Goal: Contribute content: Add original content to the website for others to see

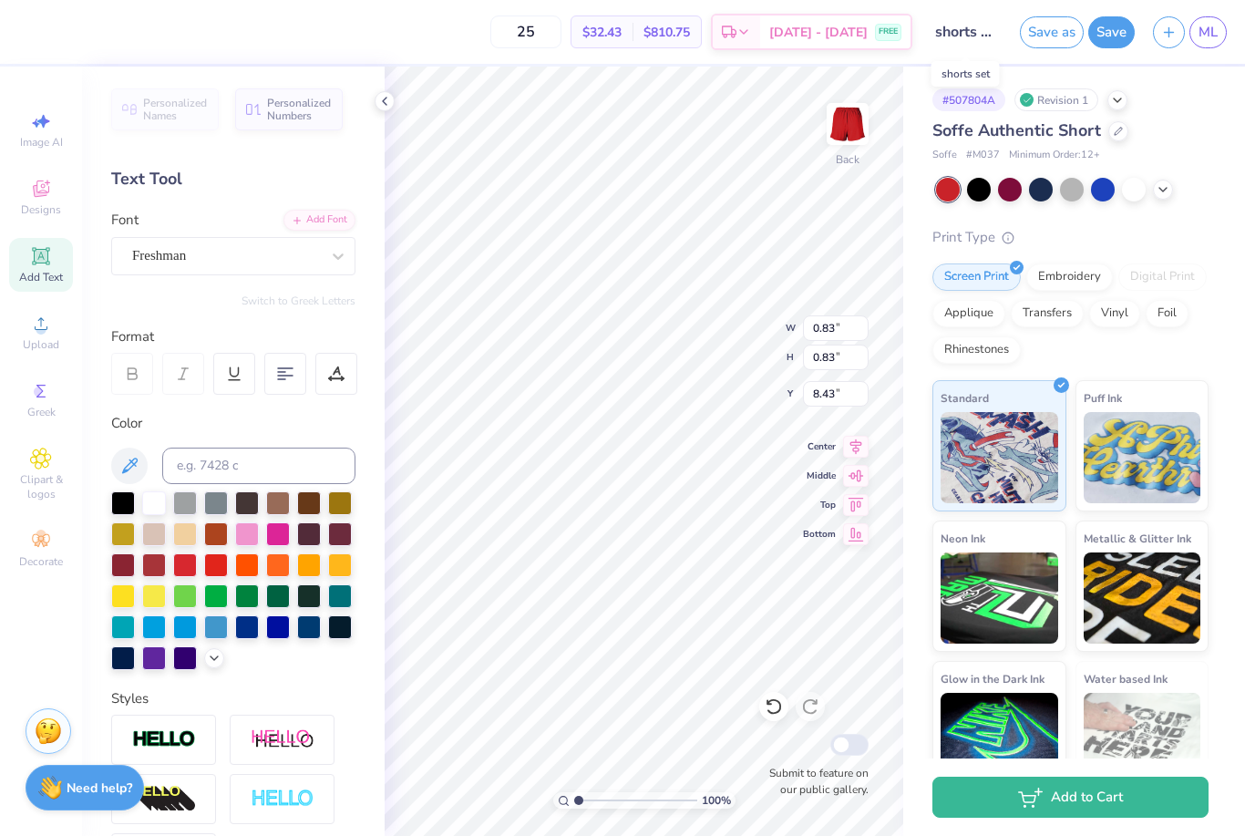
scroll to position [3, 0]
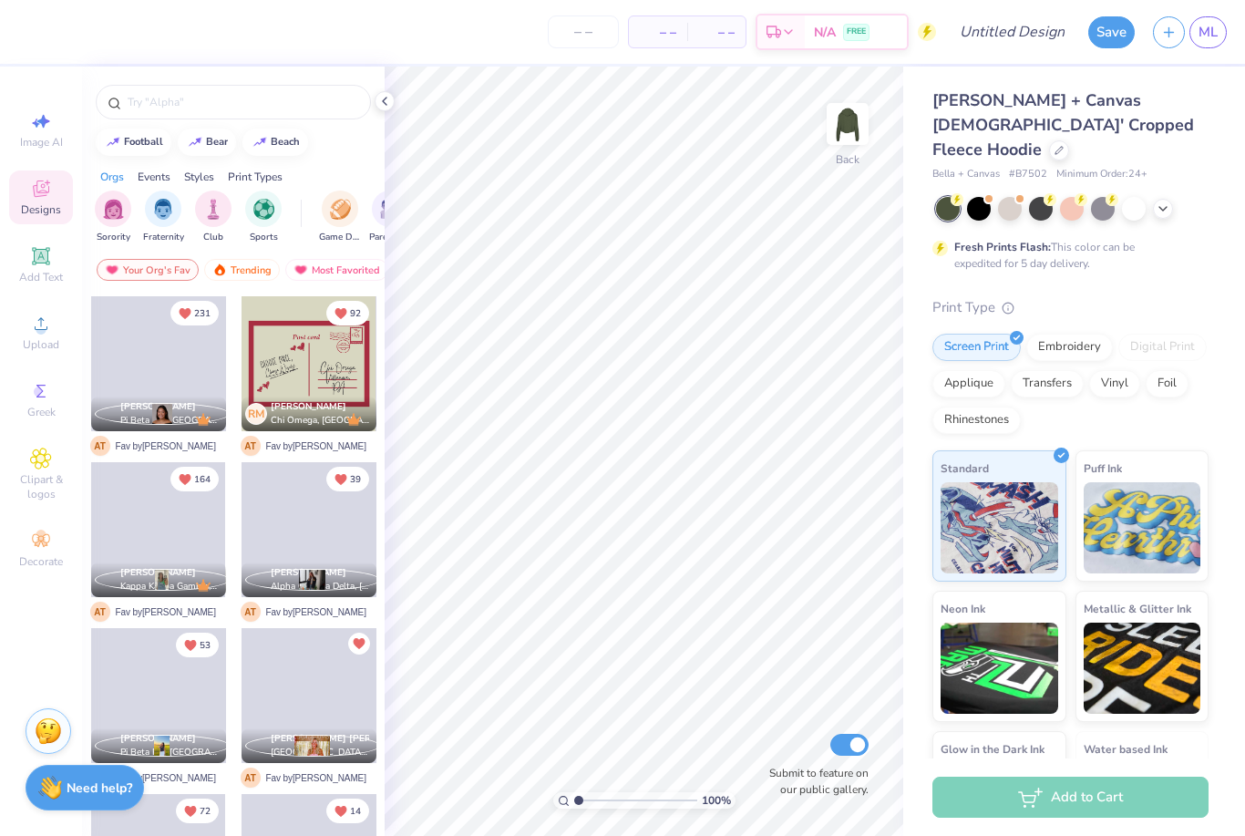
click at [159, 108] on input "text" at bounding box center [242, 102] width 233 height 18
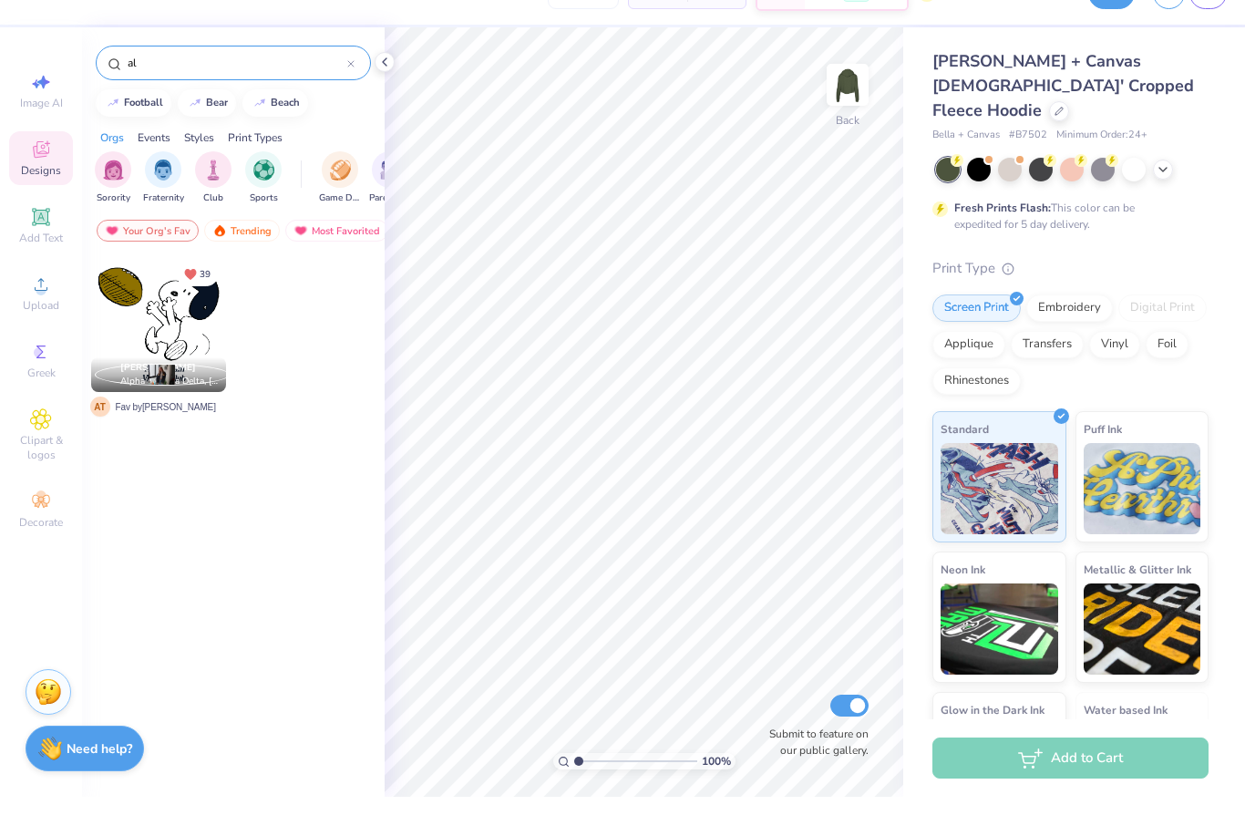
type input "a"
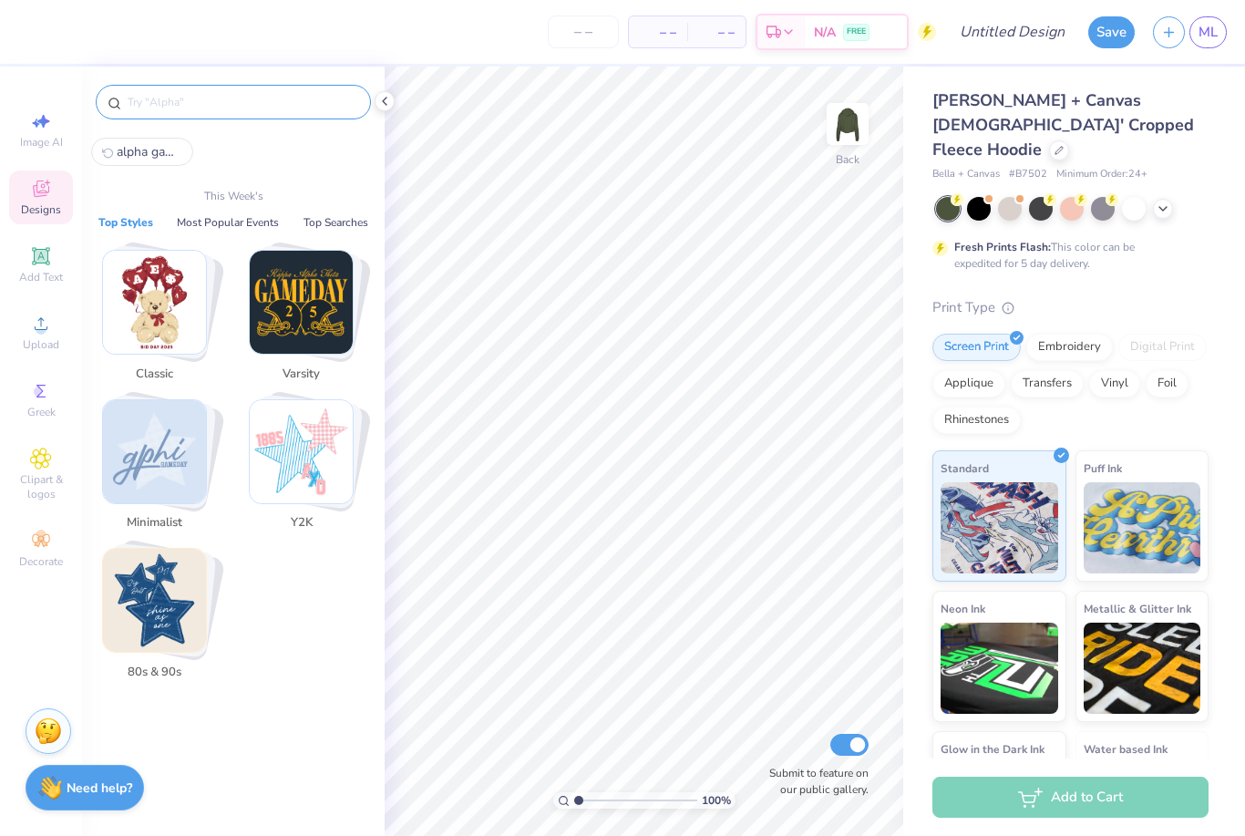
click at [129, 457] on img "Stack Card Button Minimalist" at bounding box center [154, 451] width 103 height 103
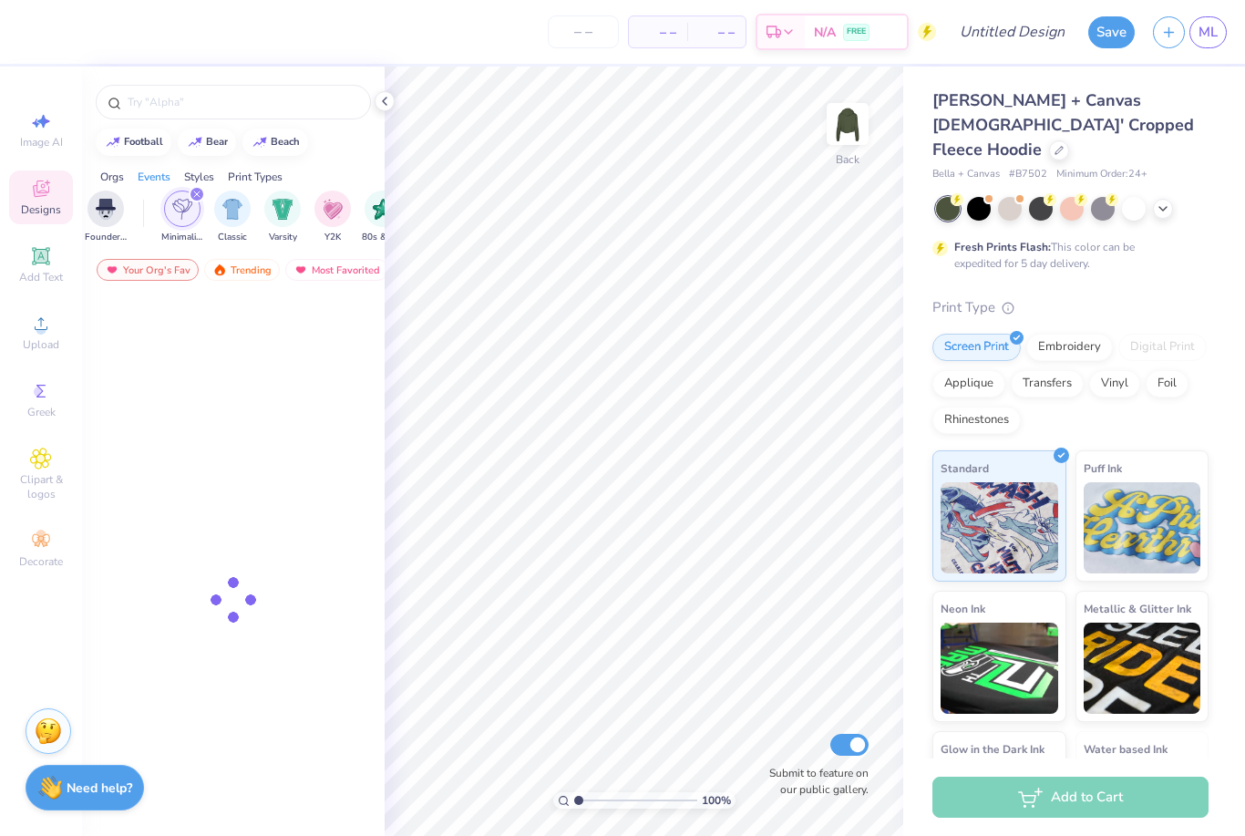
scroll to position [0, 955]
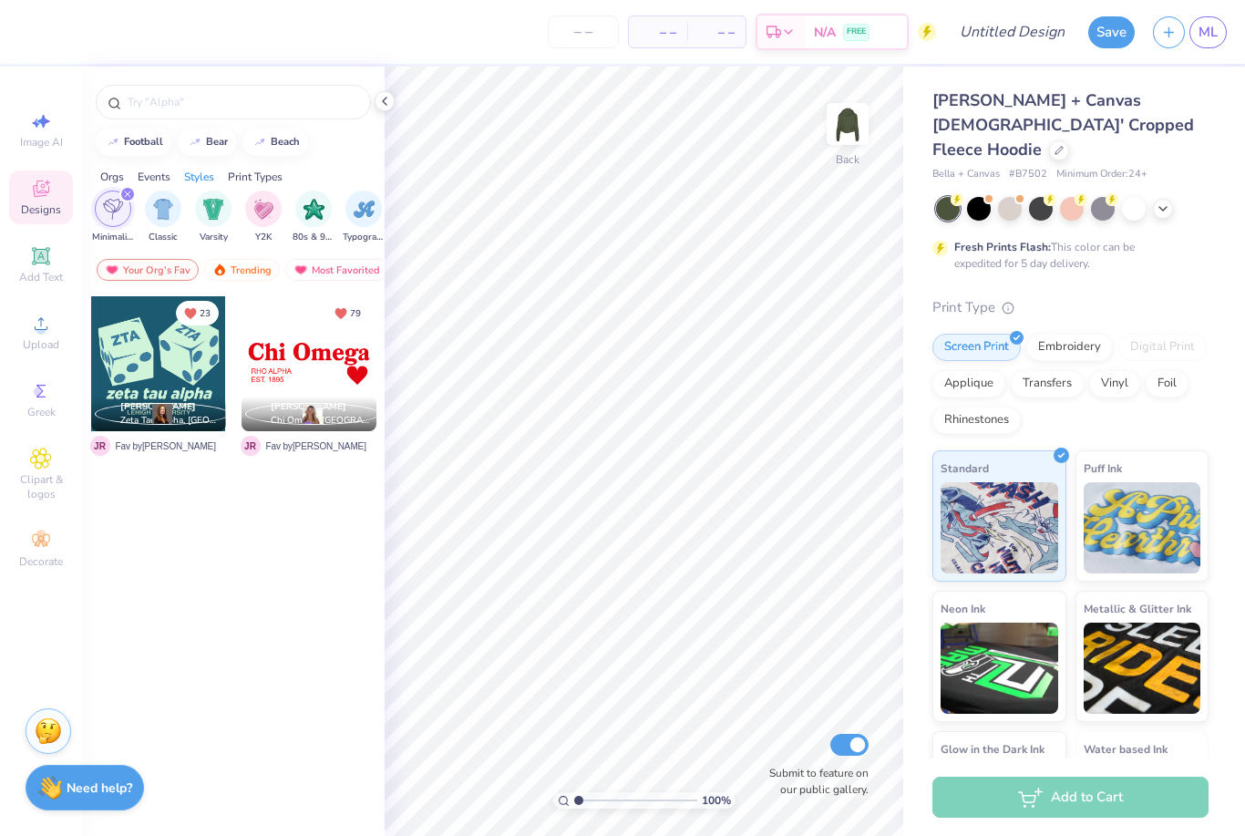
click at [31, 273] on span "Add Text" at bounding box center [41, 277] width 44 height 15
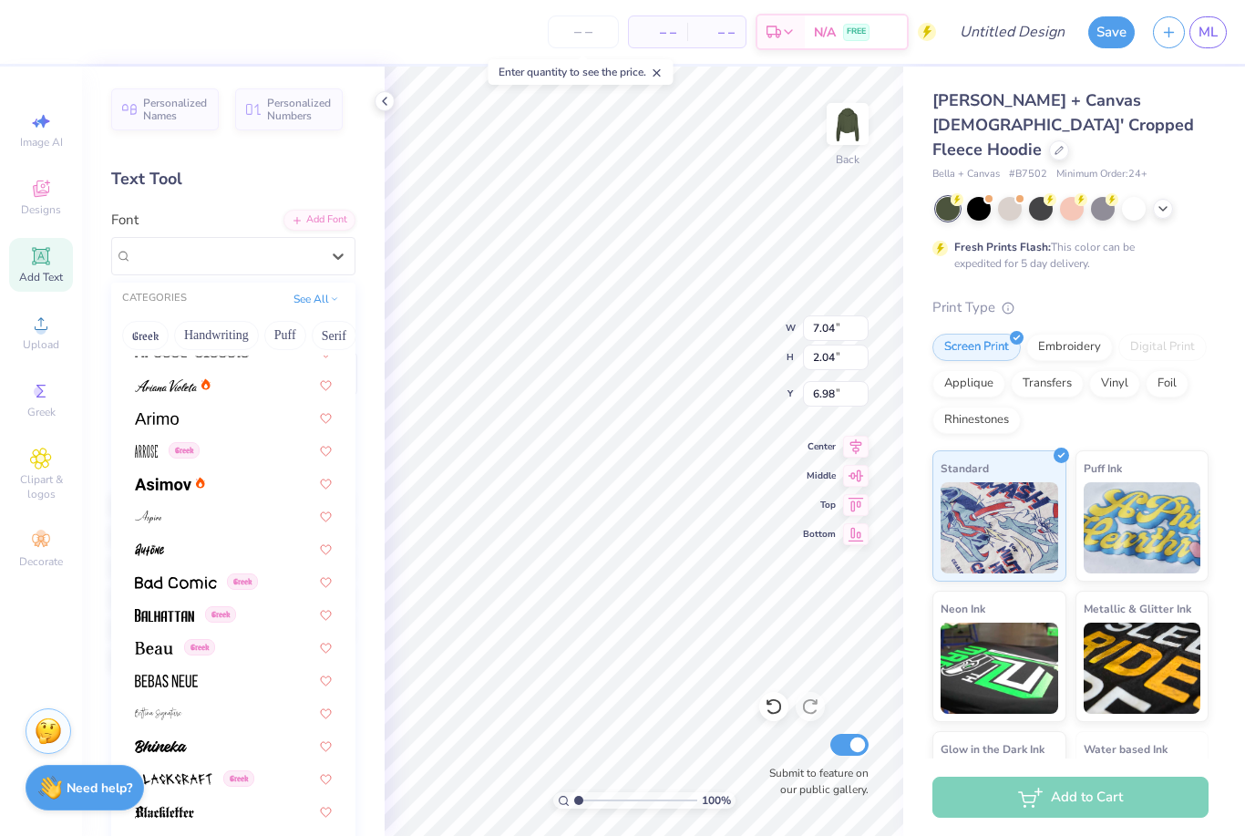
scroll to position [581, 0]
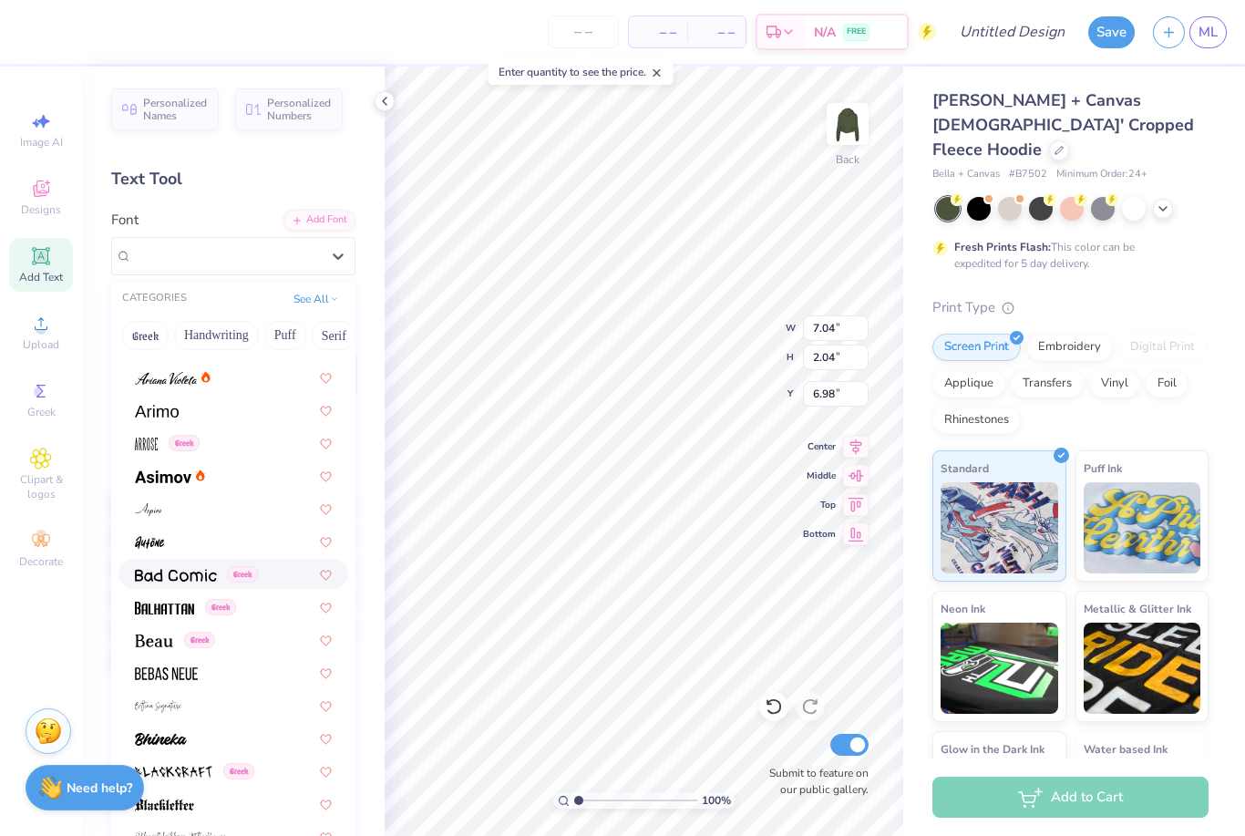
click at [165, 581] on div "Greek" at bounding box center [233, 574] width 230 height 30
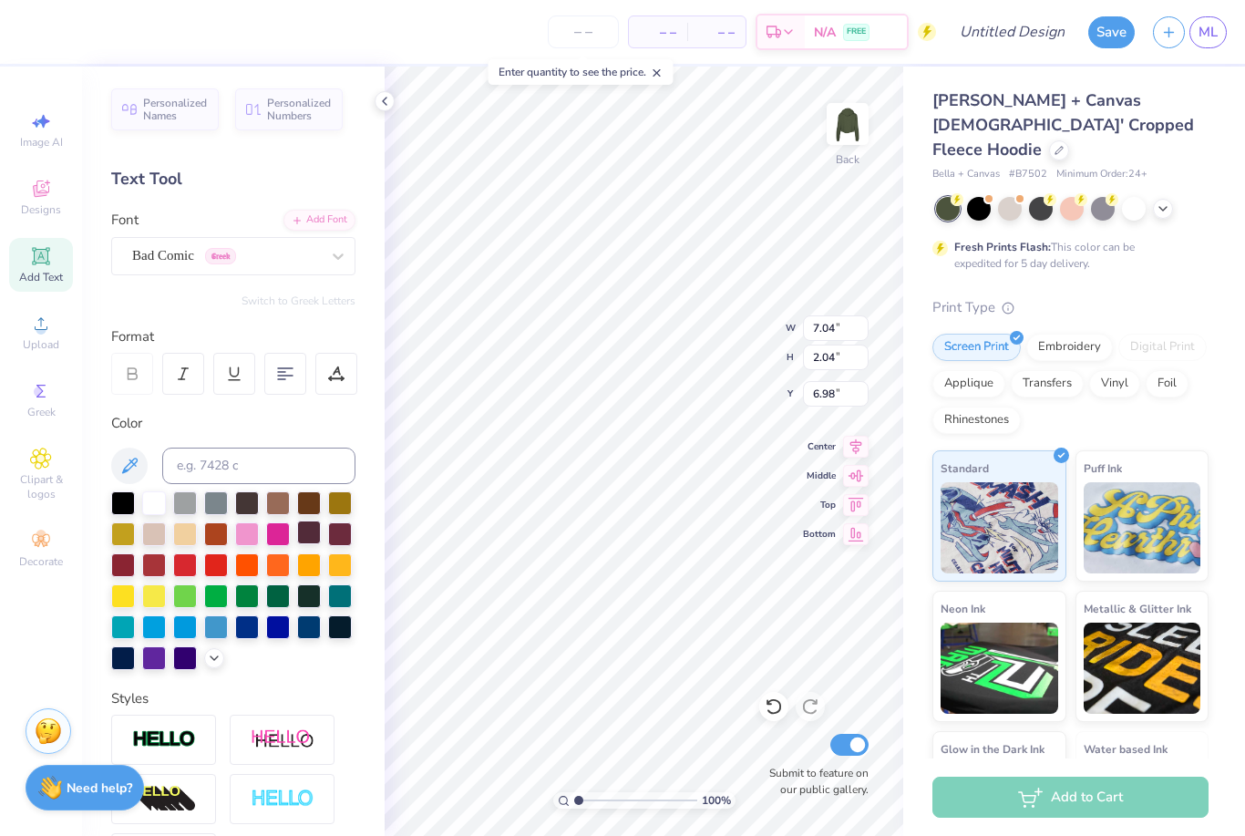
type input "7.11"
type input "2.06"
type input "6.97"
click at [145, 598] on div at bounding box center [154, 594] width 24 height 24
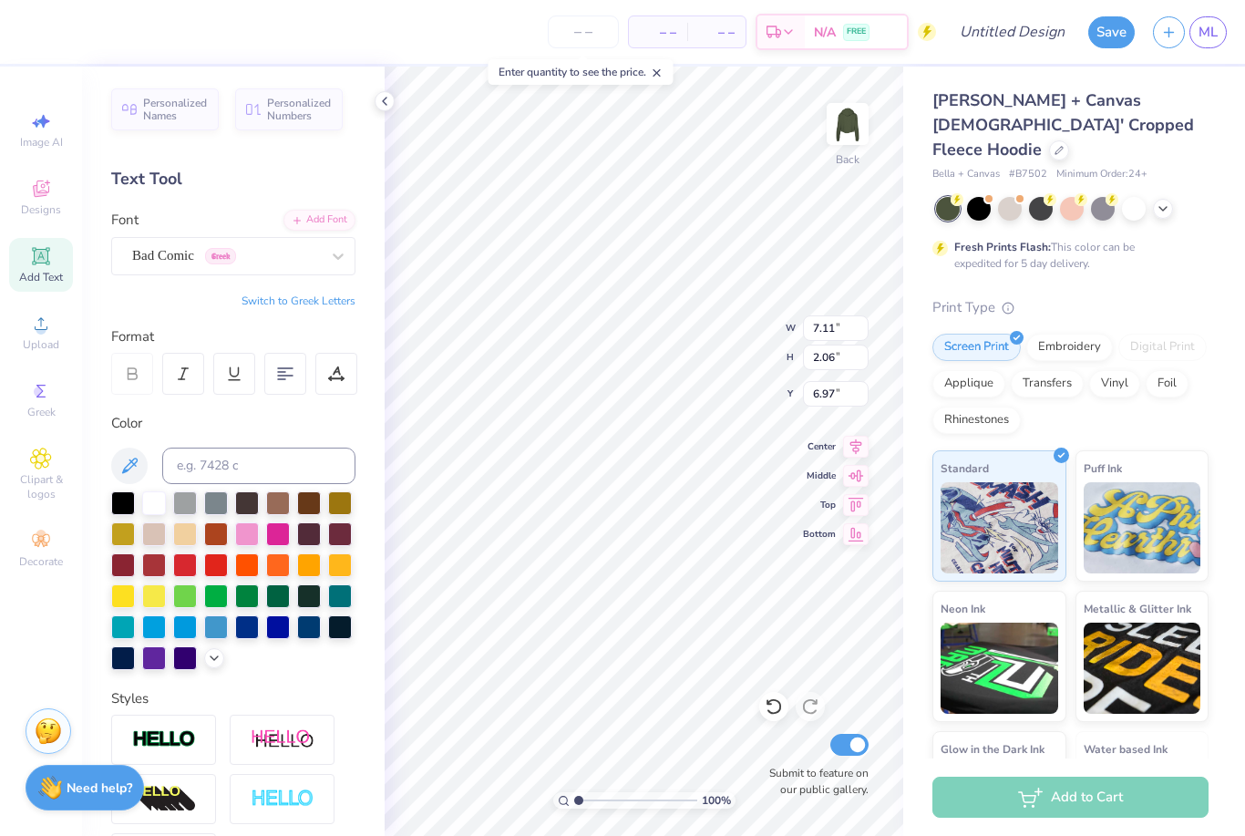
type textarea "a"
type textarea "A"
type textarea "alpha gam"
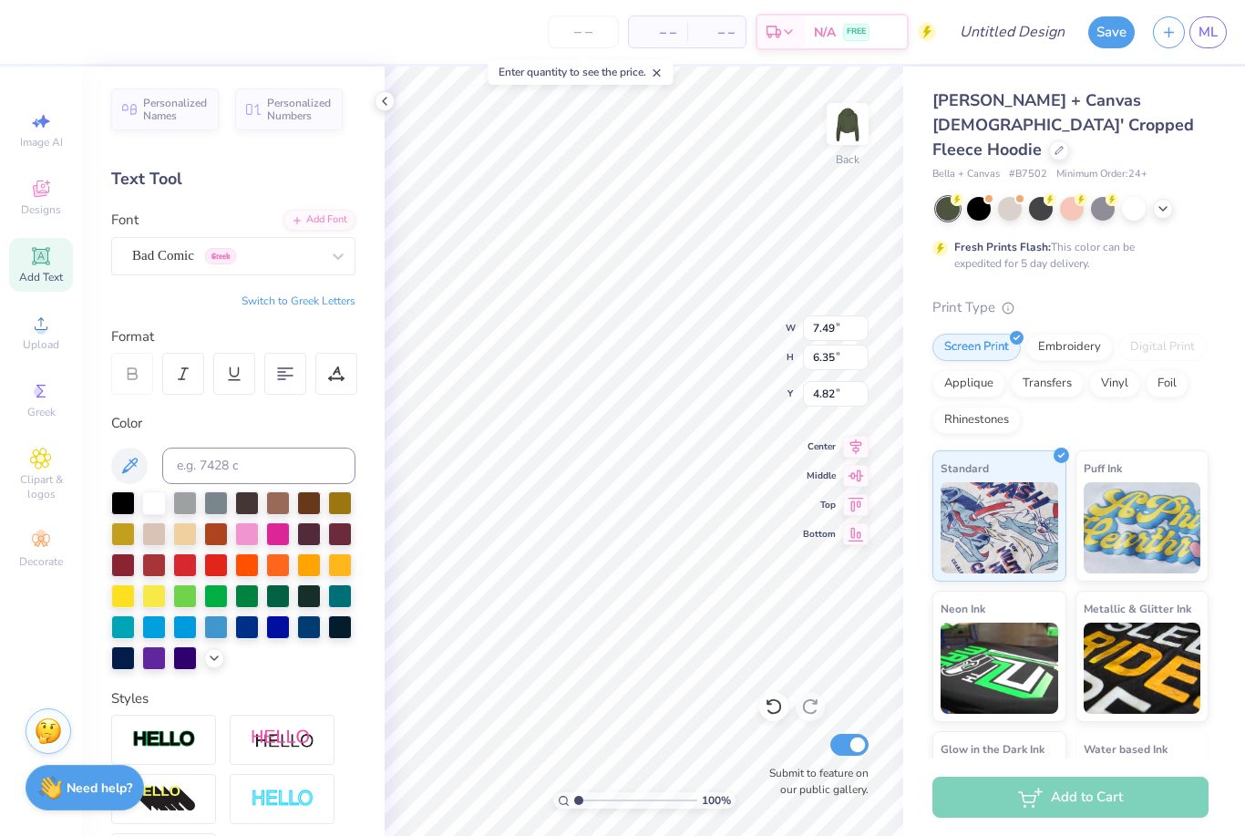
type input "2.15"
type input "3.30"
type input "2.80"
type input "1.60"
click at [42, 482] on span "Clipart & logos" at bounding box center [41, 486] width 64 height 29
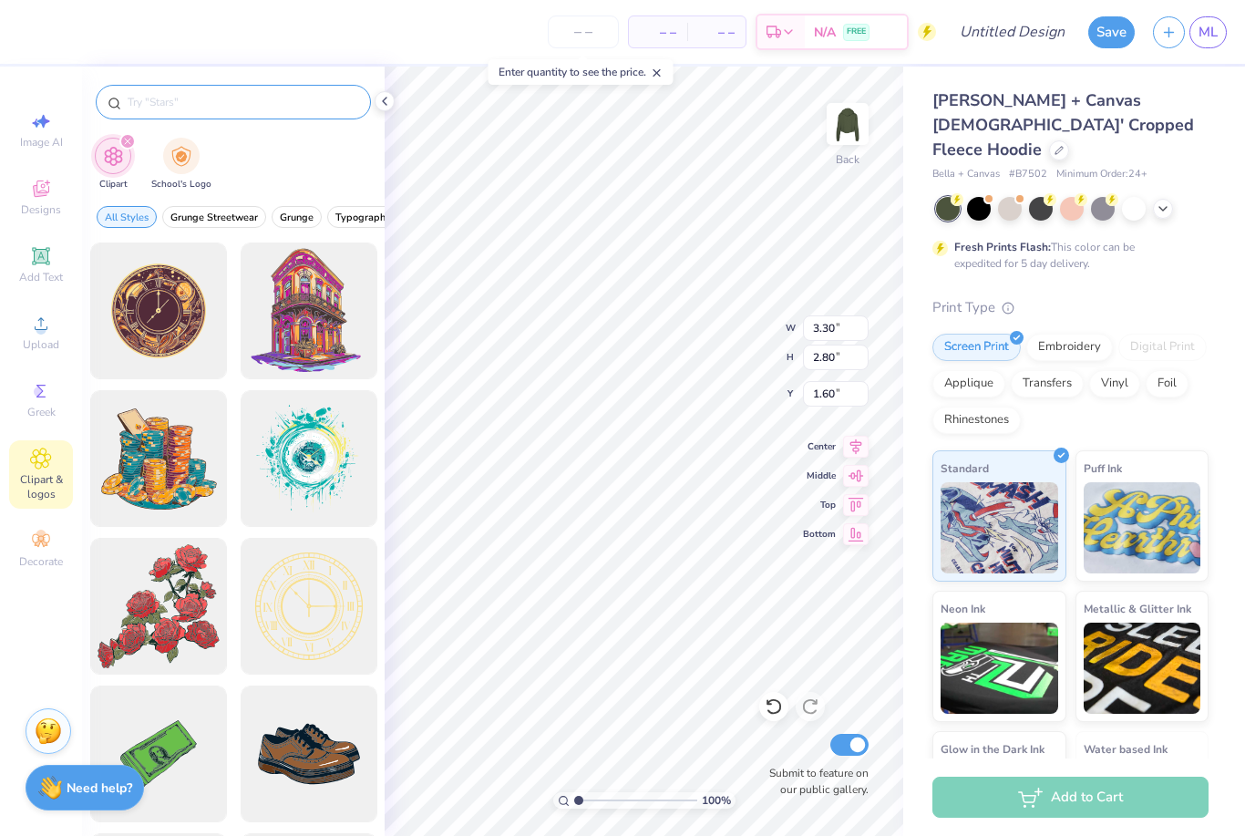
click at [220, 110] on input "text" at bounding box center [242, 102] width 233 height 18
click at [220, 103] on input "text" at bounding box center [242, 102] width 233 height 18
click at [147, 119] on div at bounding box center [233, 102] width 275 height 35
click at [148, 110] on input "text" at bounding box center [242, 102] width 233 height 18
type input "s"
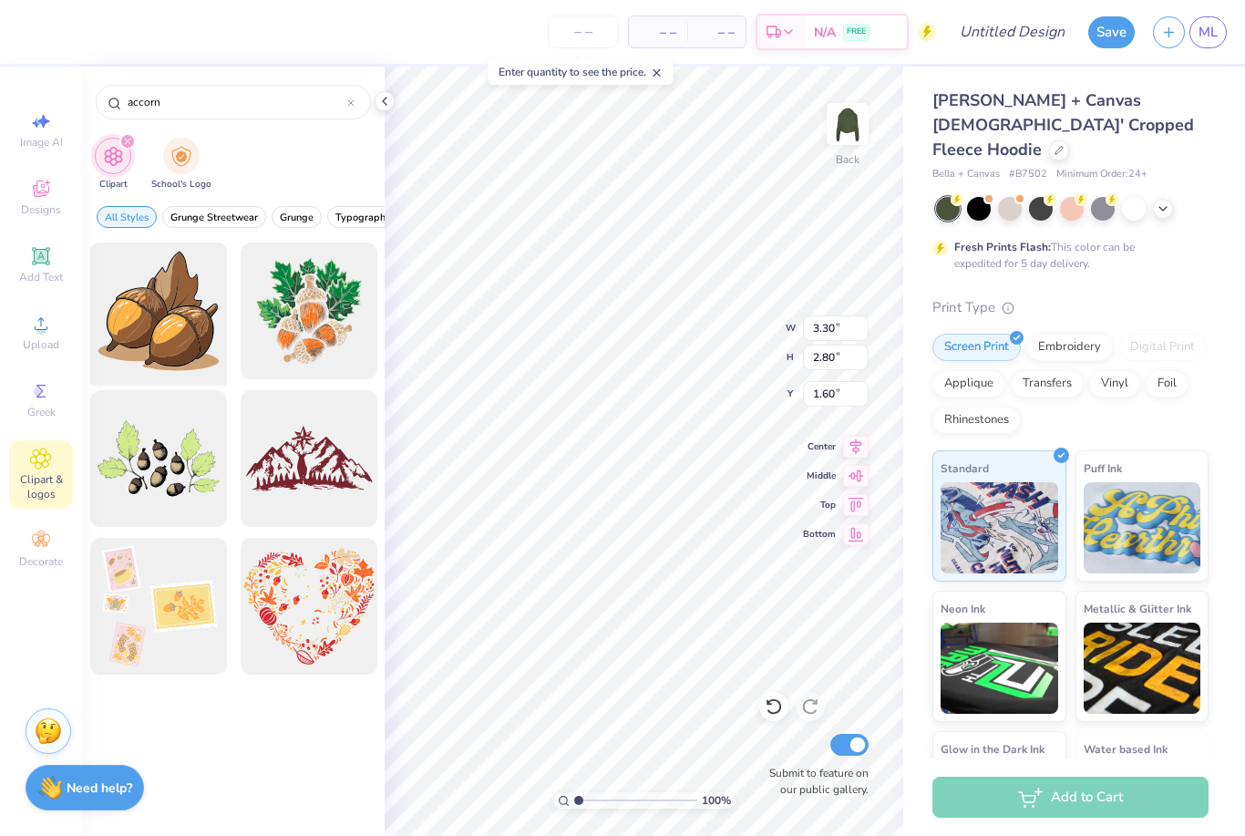
type input "accorn"
click at [172, 361] on div at bounding box center [158, 311] width 150 height 150
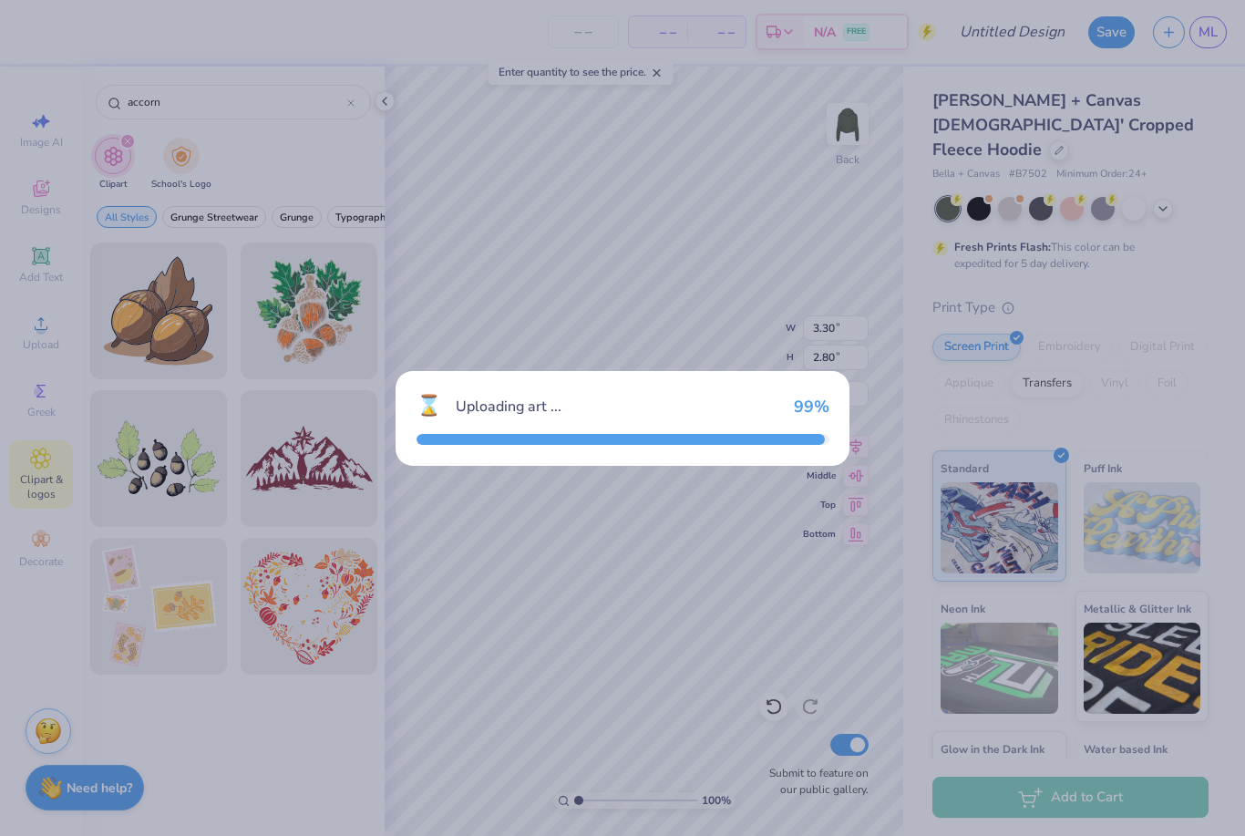
type input "12.64"
type input "12.46"
type input "3.00"
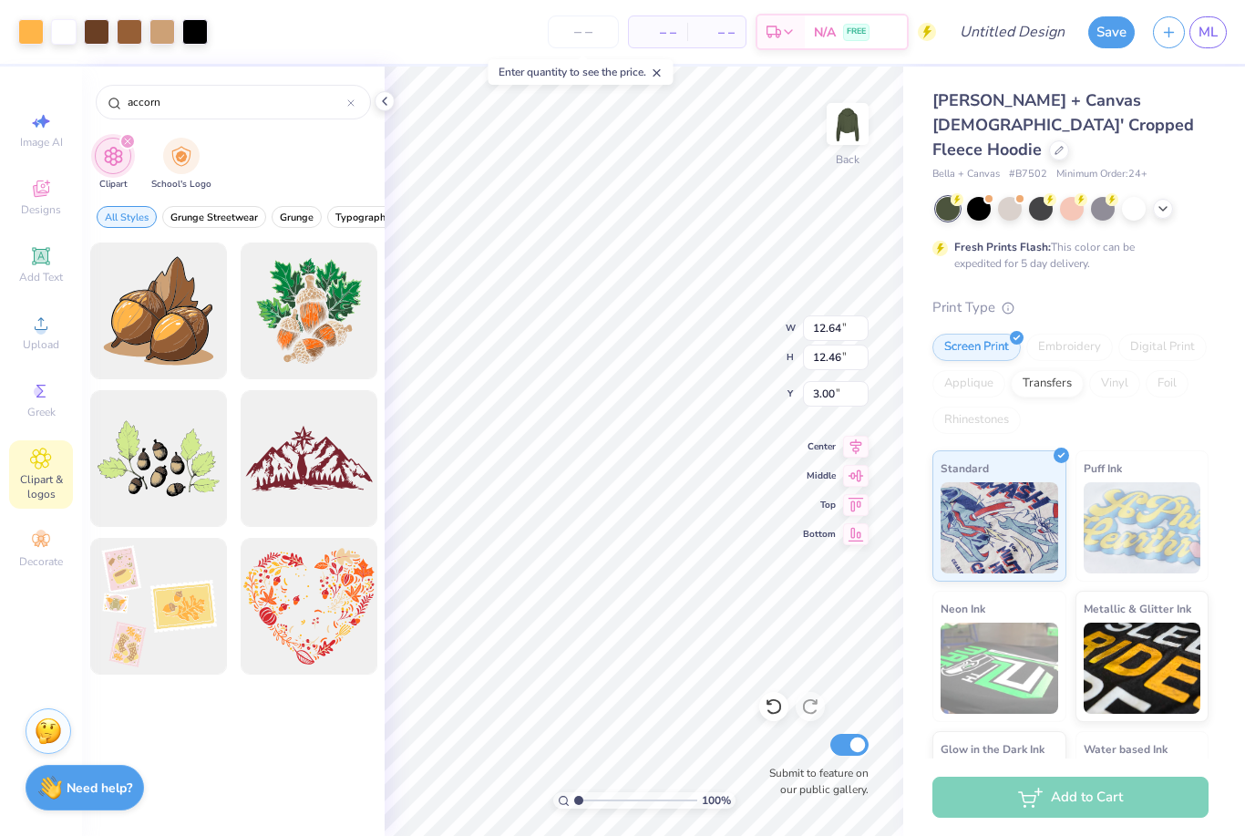
type input "8.09"
type input "7.97"
type input "3.25"
type input "3.20"
type input "1.83"
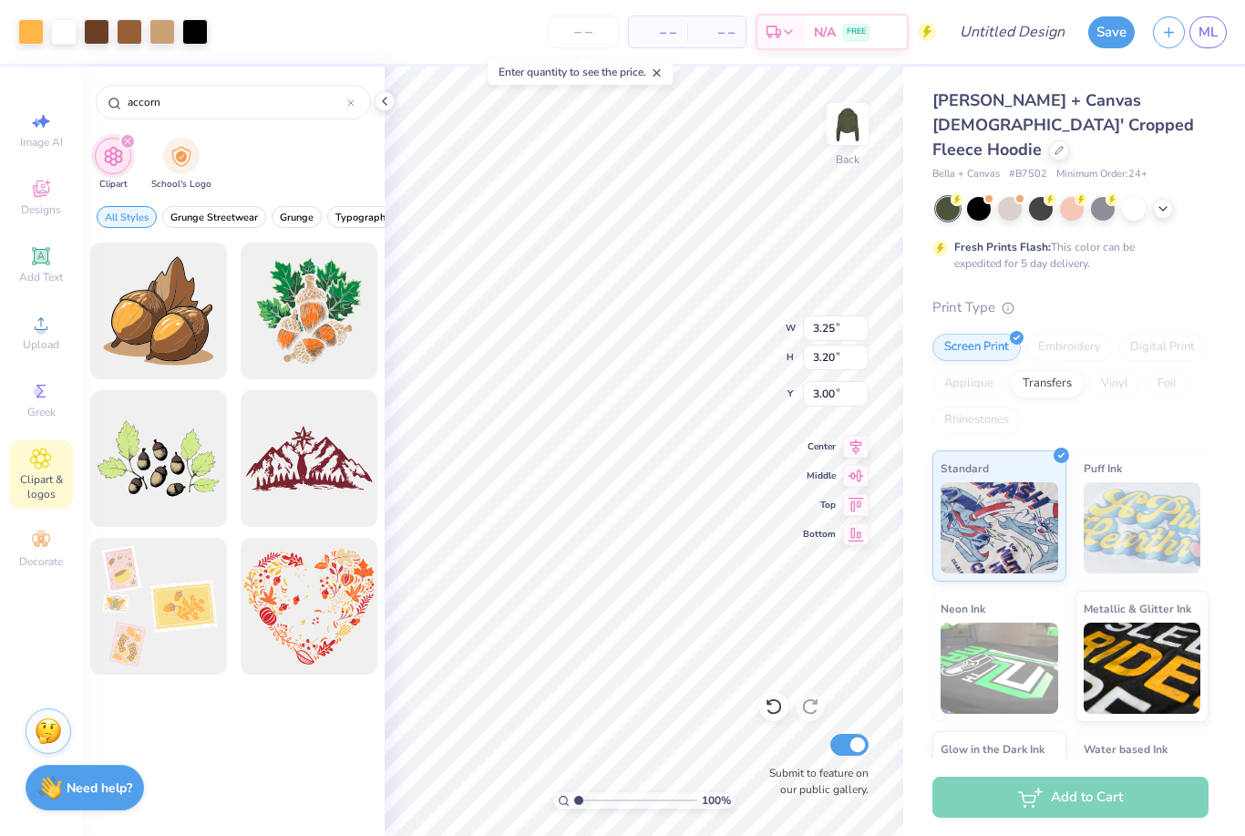
type input "1.81"
type input "3.30"
type input "2.80"
type input "1.60"
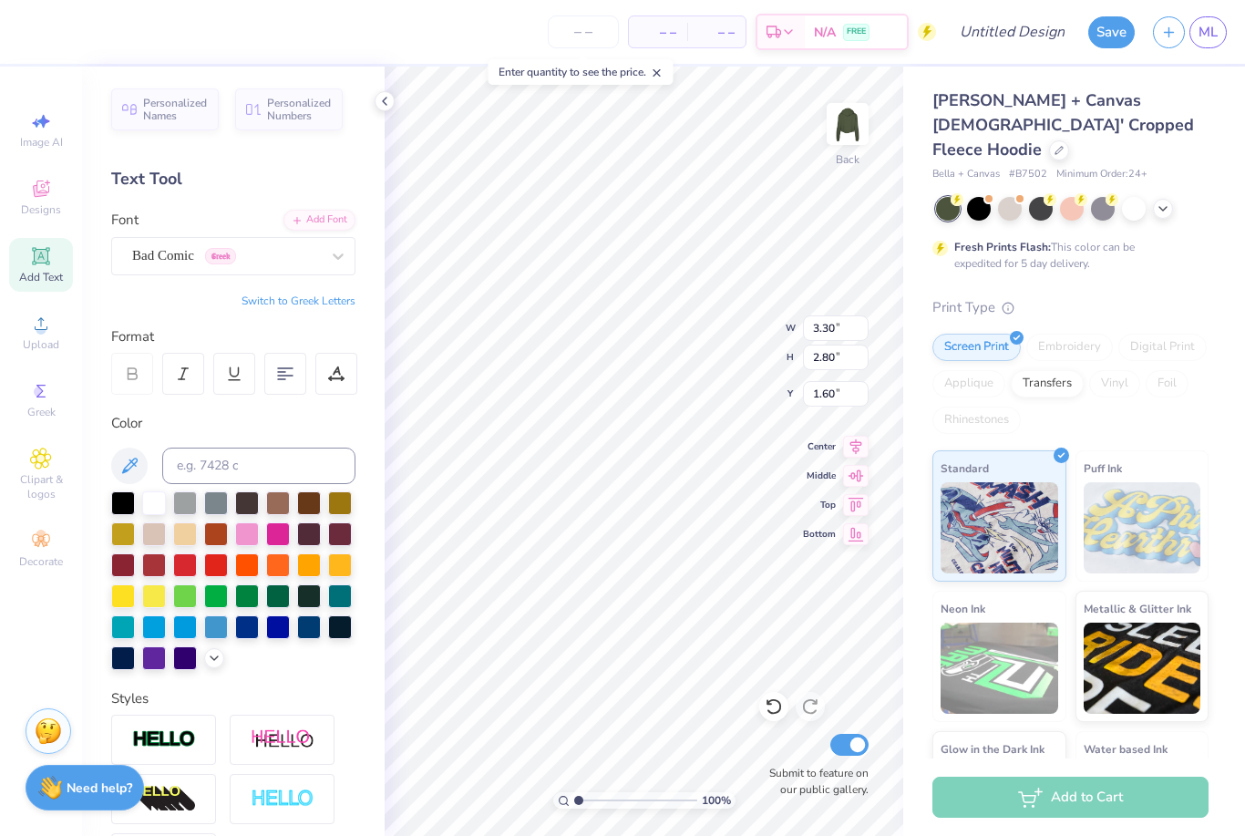
type input "3.03"
type input "2.57"
type input "1.72"
